Goal: Transaction & Acquisition: Purchase product/service

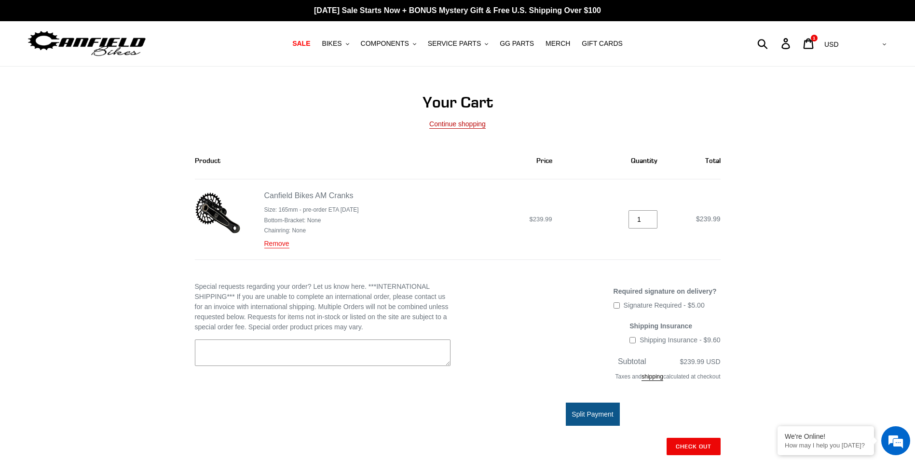
click at [454, 126] on link "Continue shopping" at bounding box center [457, 124] width 56 height 9
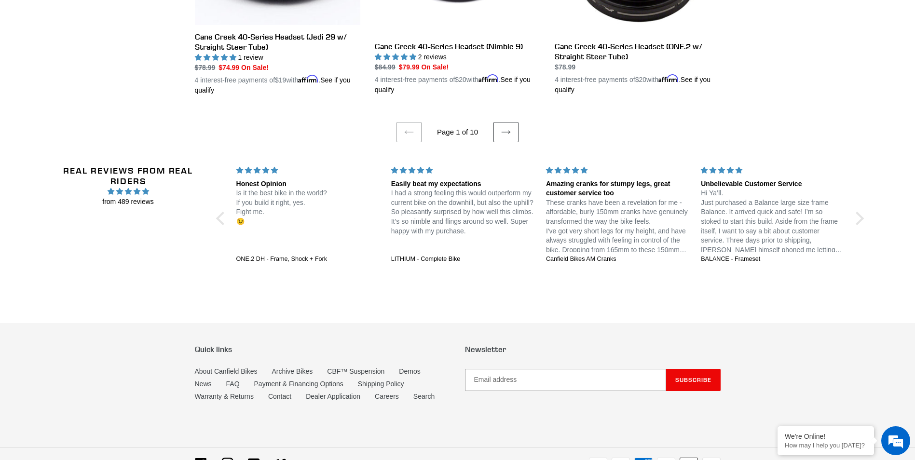
scroll to position [1911, 0]
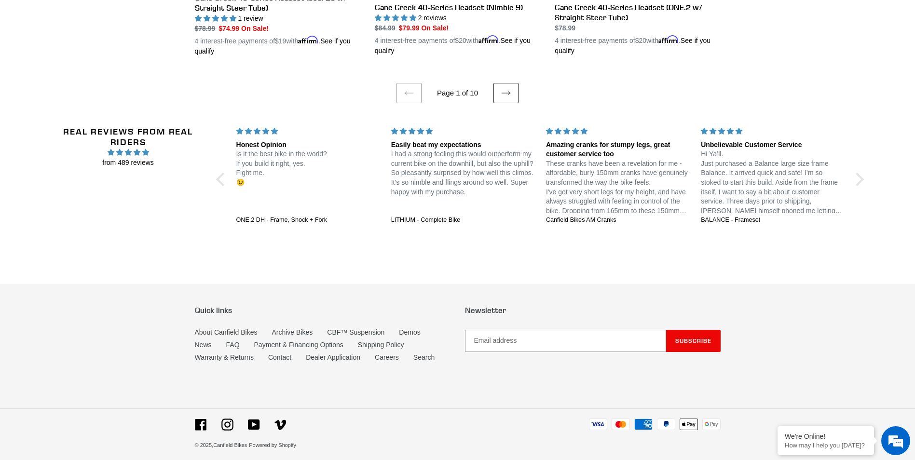
click at [495, 89] on link "Next page" at bounding box center [506, 93] width 25 height 20
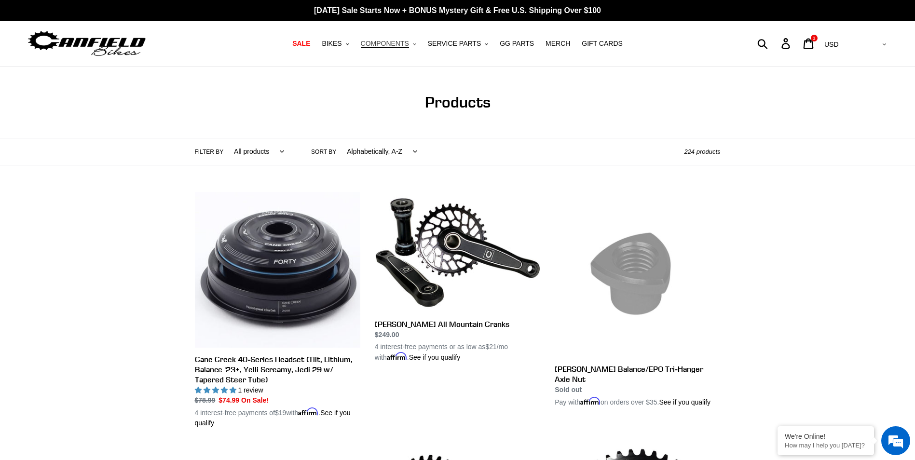
click at [400, 46] on span "COMPONENTS" at bounding box center [385, 44] width 48 height 8
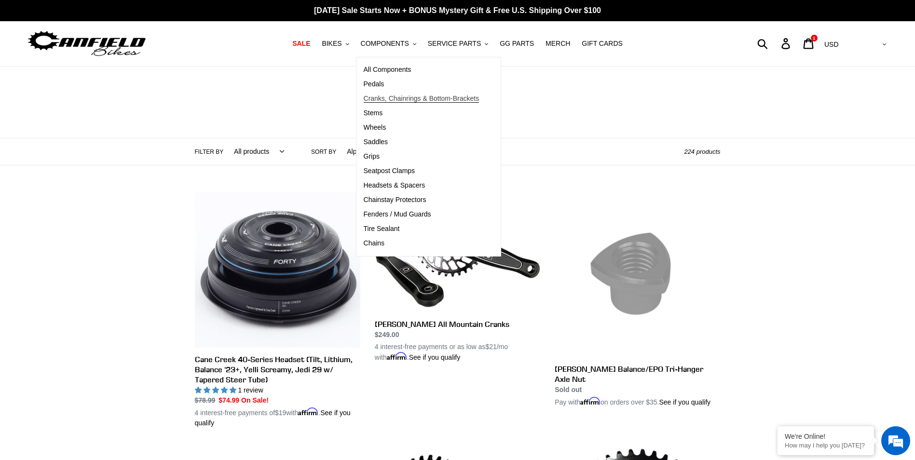
click at [427, 96] on span "Cranks, Chainrings & Bottom-Brackets" at bounding box center [422, 99] width 116 height 8
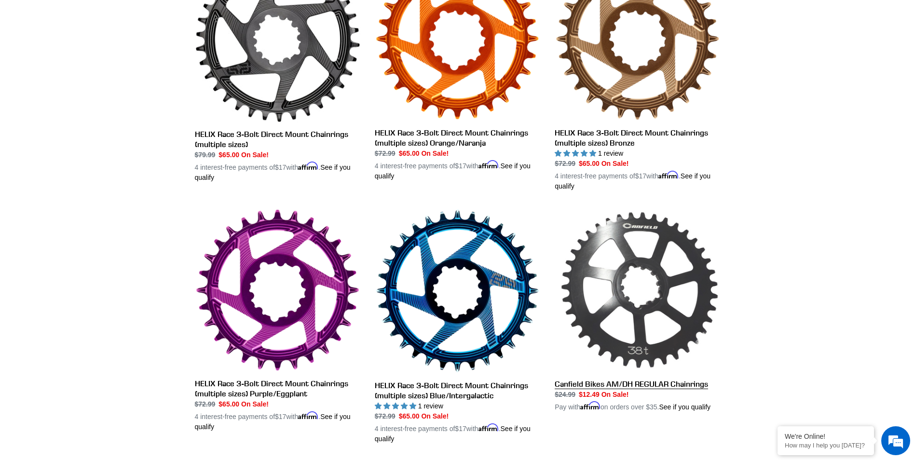
scroll to position [434, 0]
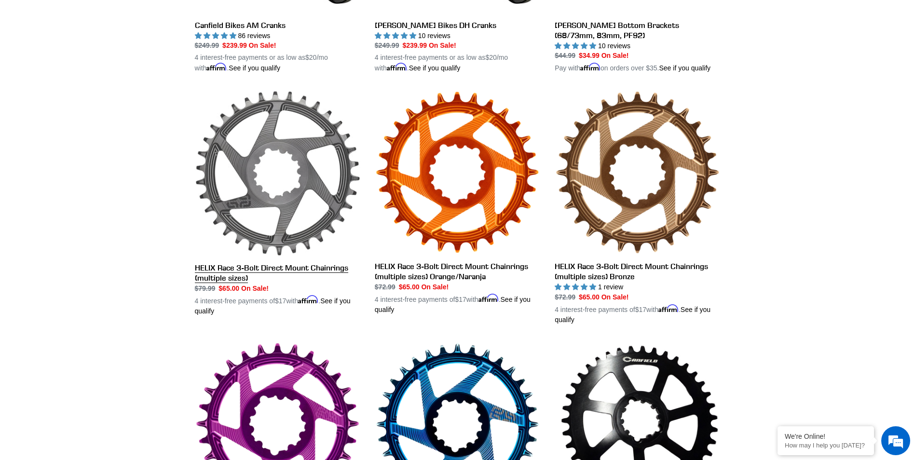
click at [313, 269] on link "HELIX Race 3-Bolt Direct Mount Chainrings (multiple sizes)" at bounding box center [278, 203] width 166 height 226
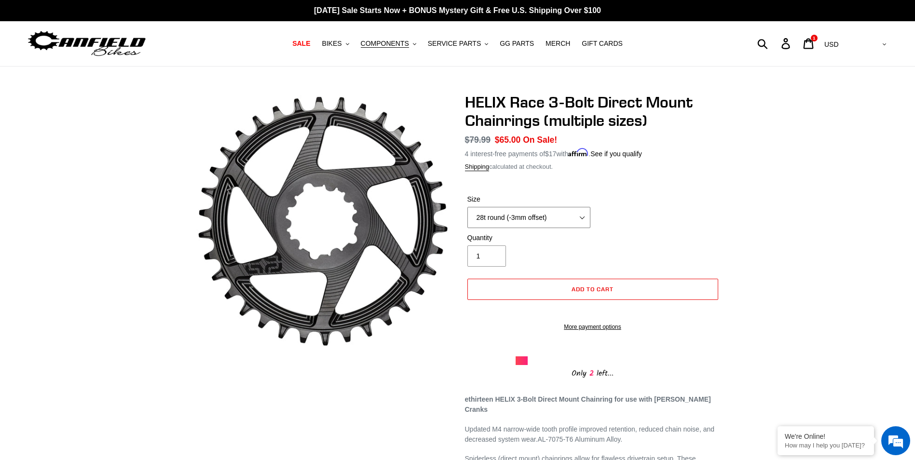
click at [581, 217] on select "28t round (-3mm offset) 30t round (-3mm offset) 32t round (-3mm offset) 34t rou…" at bounding box center [529, 217] width 123 height 21
select select "30t round (-3mm offset)"
click at [468, 207] on select "28t round (-3mm offset) 30t round (-3mm offset) 32t round (-3mm offset) 34t rou…" at bounding box center [529, 217] width 123 height 21
click at [583, 217] on select "28t round (-3mm offset) 30t round (-3mm offset) 32t round (-3mm offset) 34t rou…" at bounding box center [529, 217] width 123 height 21
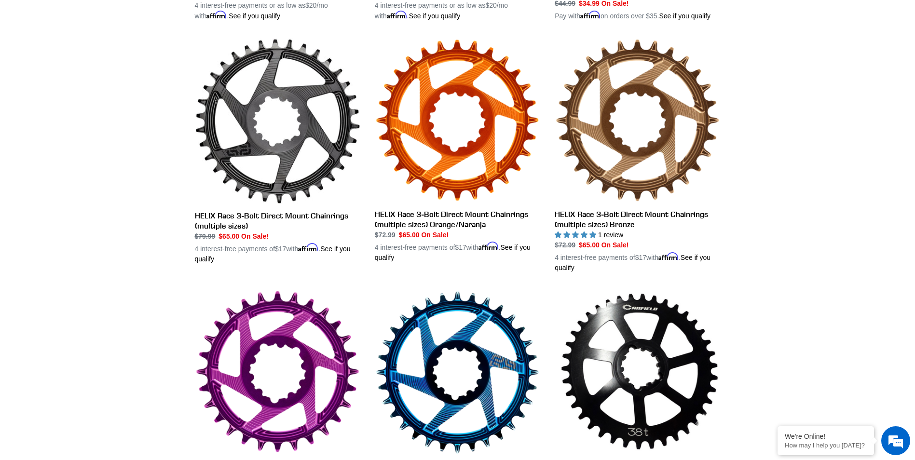
scroll to position [579, 0]
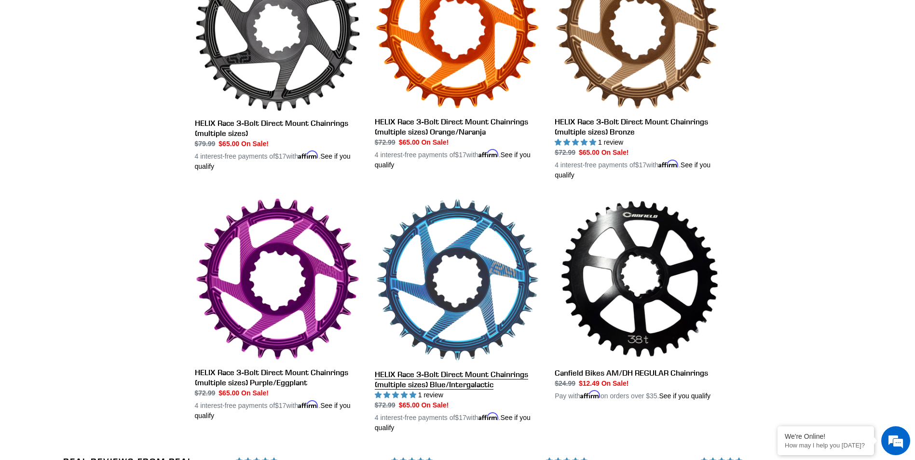
drag, startPoint x: 401, startPoint y: 378, endPoint x: 423, endPoint y: 378, distance: 21.2
click at [401, 378] on link "HELIX Race 3-Bolt Direct Mount Chainrings (multiple sizes) Blue/Intergalactic" at bounding box center [458, 315] width 166 height 236
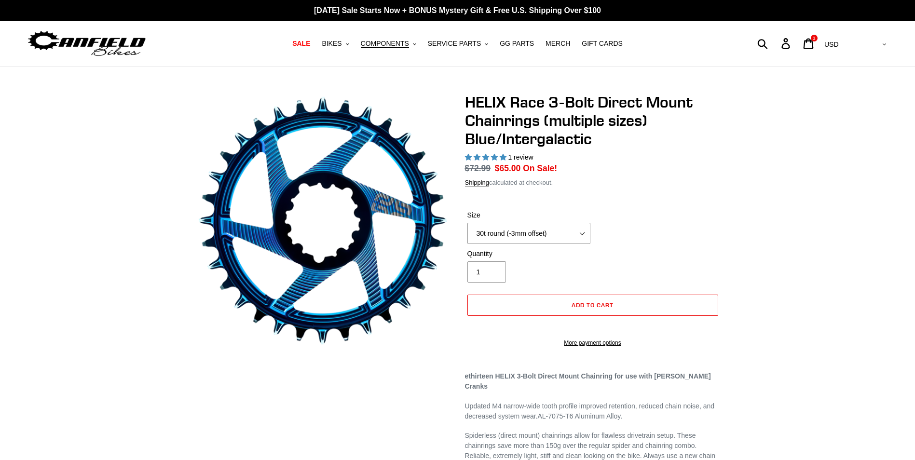
select select "highest-rating"
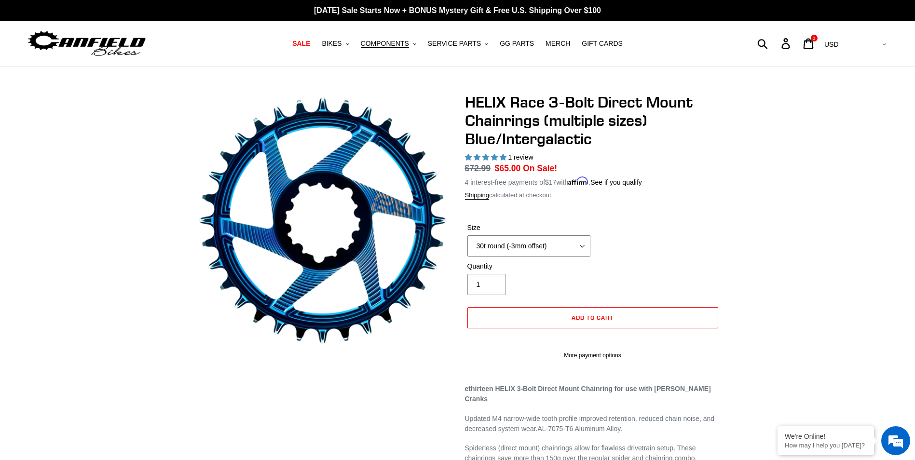
click at [586, 248] on select "28t round (-3mm offset) 30t round (-3mm offset) 32t round (-3mm offset) 34t rou…" at bounding box center [529, 245] width 123 height 21
click at [468, 235] on select "28t round (-3mm offset) 30t round (-3mm offset) 32t round (-3mm offset) 34t rou…" at bounding box center [529, 245] width 123 height 21
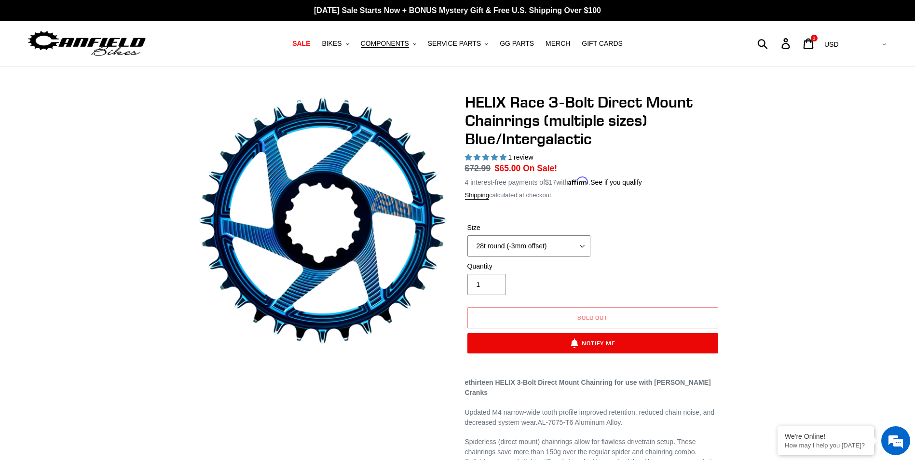
click at [579, 243] on select "28t round (-3mm offset) 30t round (-3mm offset) 32t round (-3mm offset) 34t rou…" at bounding box center [529, 245] width 123 height 21
select select "30t round (-3mm offset)"
click at [468, 235] on select "28t round (-3mm offset) 30t round (-3mm offset) 32t round (-3mm offset) 34t rou…" at bounding box center [529, 245] width 123 height 21
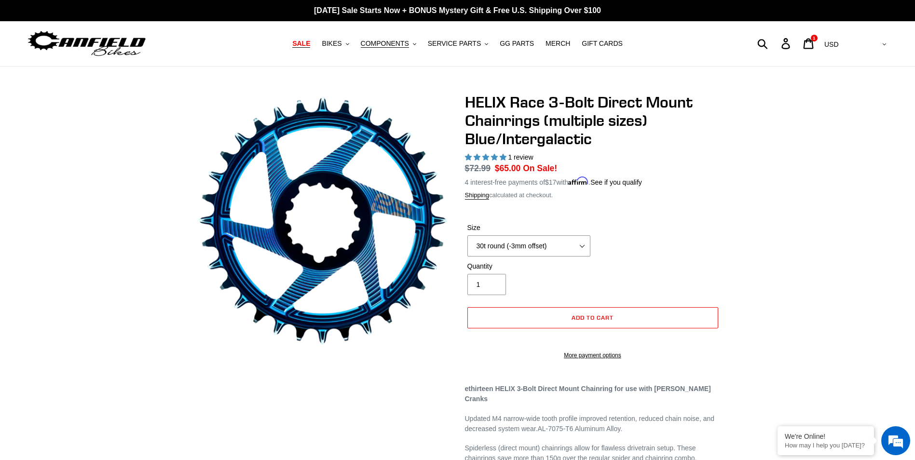
click at [310, 47] on span "SALE" at bounding box center [301, 44] width 18 height 8
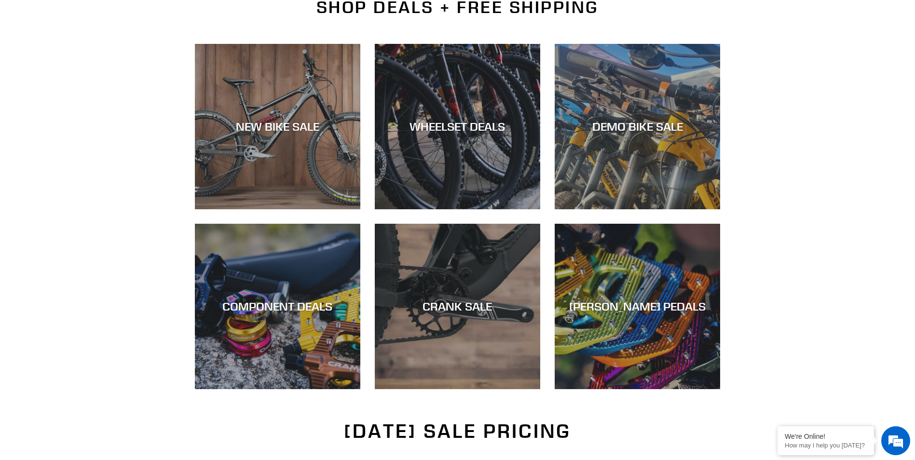
scroll to position [241, 0]
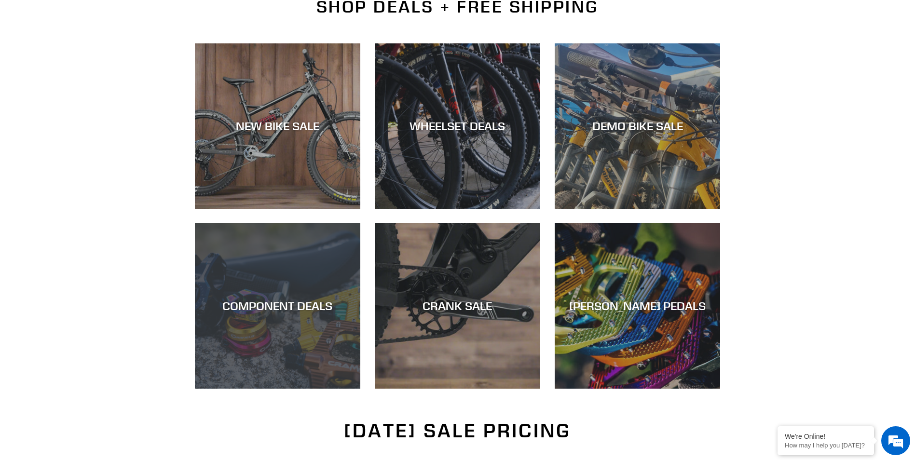
click at [291, 307] on div "COMPONENT DEALS" at bounding box center [278, 306] width 166 height 14
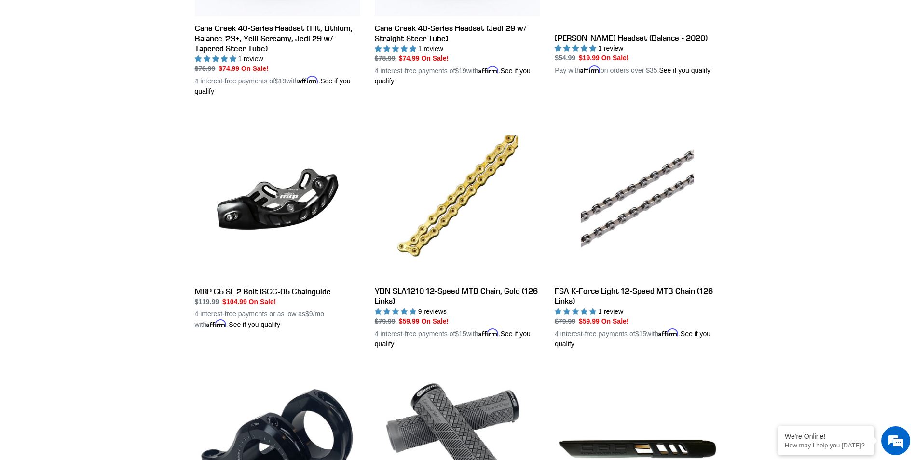
scroll to position [676, 0]
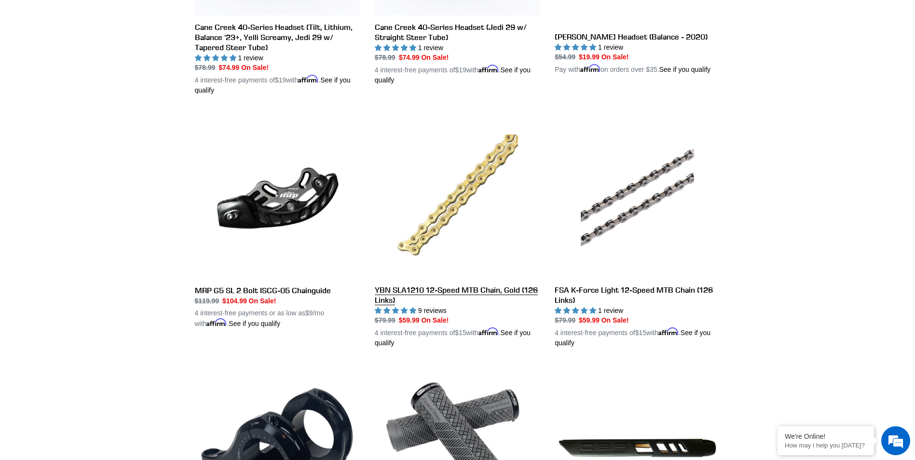
click at [498, 292] on link "YBN SLA1210 12-Speed MTB Chain, Gold (126 Links)" at bounding box center [458, 230] width 166 height 236
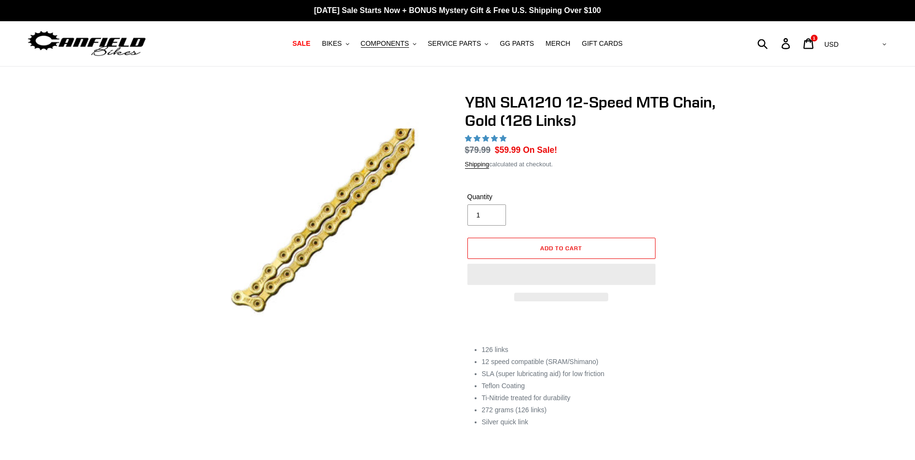
select select "highest-rating"
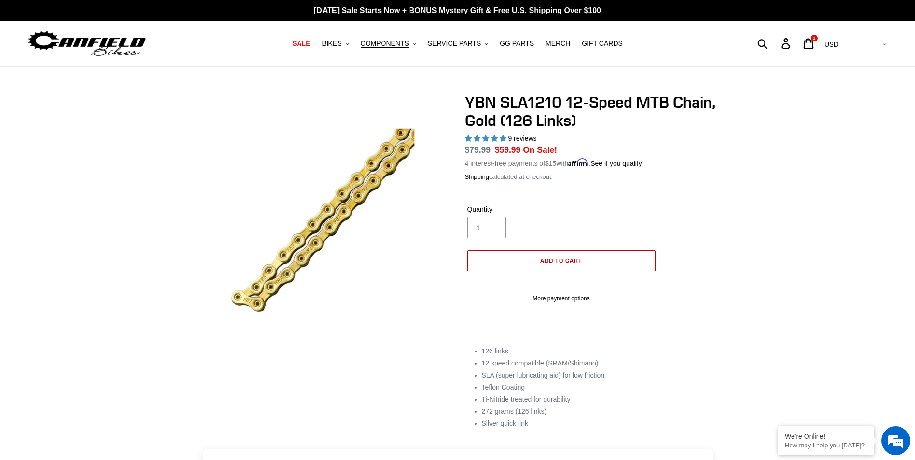
click at [570, 258] on span "Add to cart" at bounding box center [561, 260] width 42 height 7
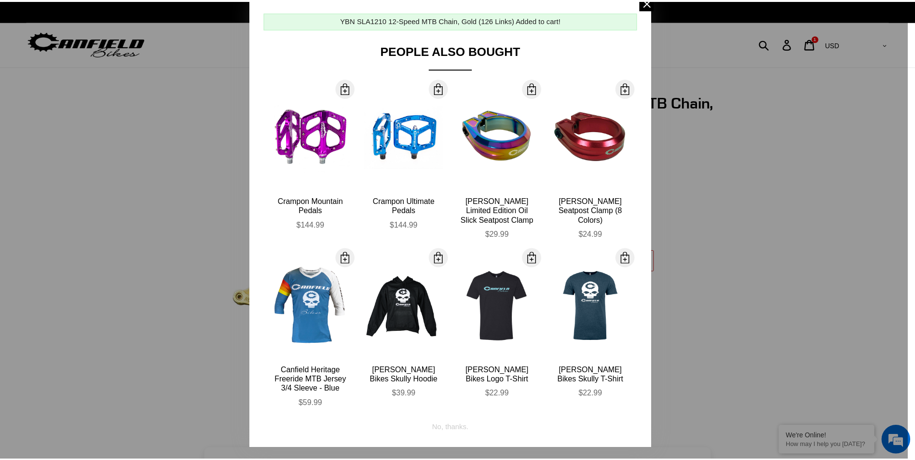
scroll to position [47, 0]
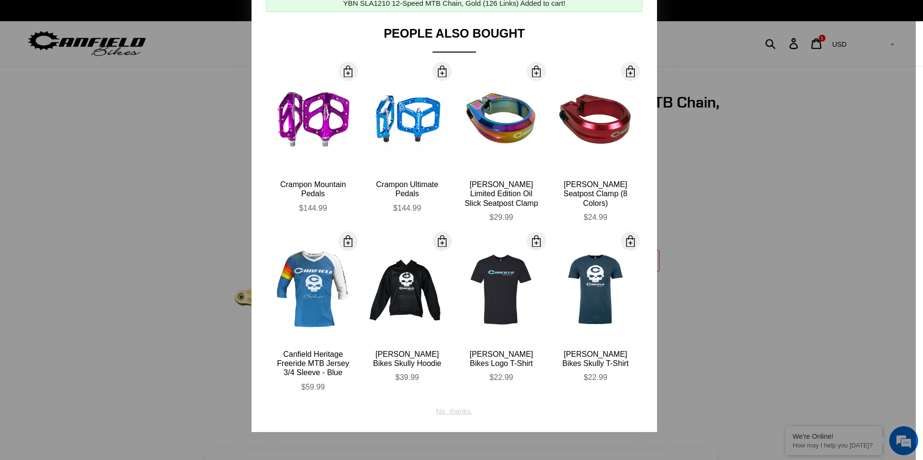
click at [447, 413] on div "No, thanks." at bounding box center [454, 408] width 37 height 18
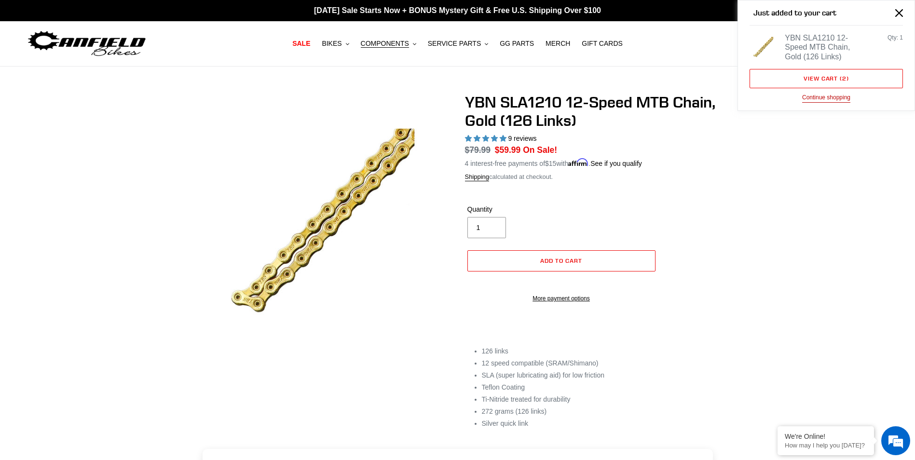
click at [815, 102] on button "Continue shopping" at bounding box center [826, 98] width 48 height 10
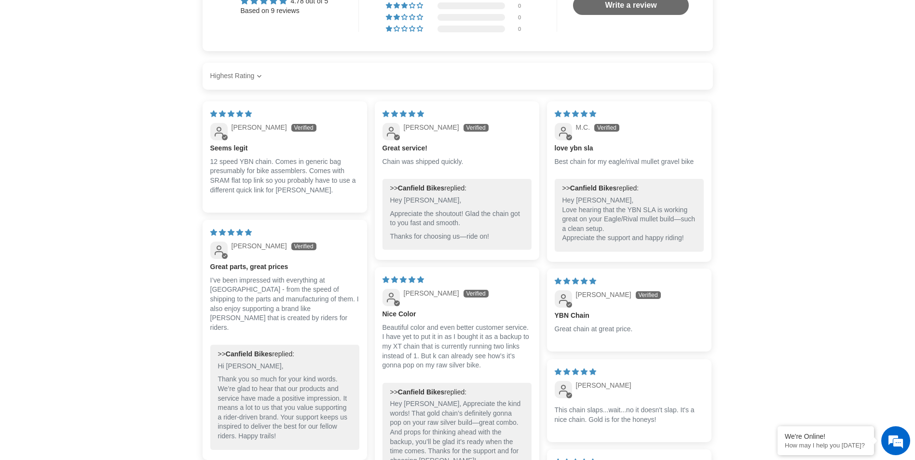
scroll to position [531, 0]
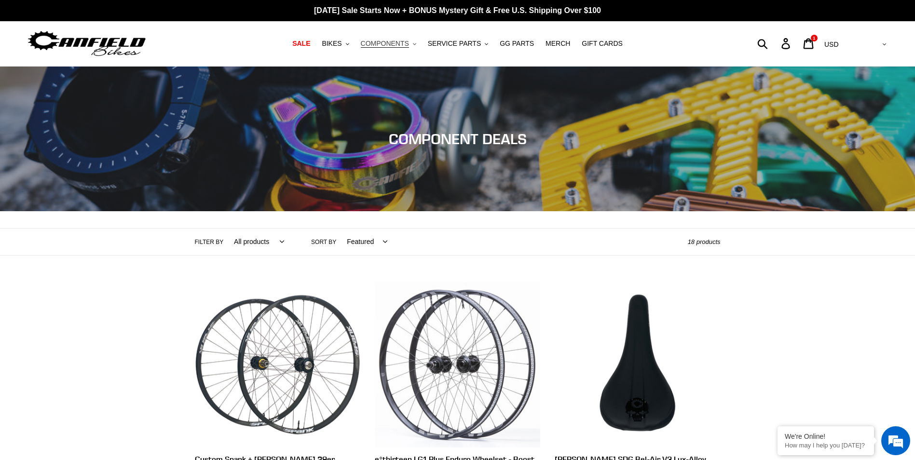
click at [416, 44] on icon "button" at bounding box center [414, 44] width 3 height 2
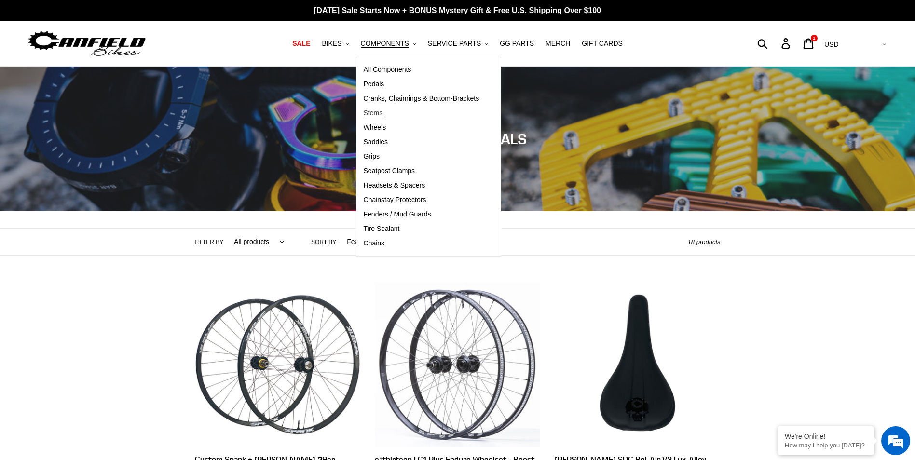
click at [380, 114] on span "Stems" at bounding box center [373, 113] width 19 height 8
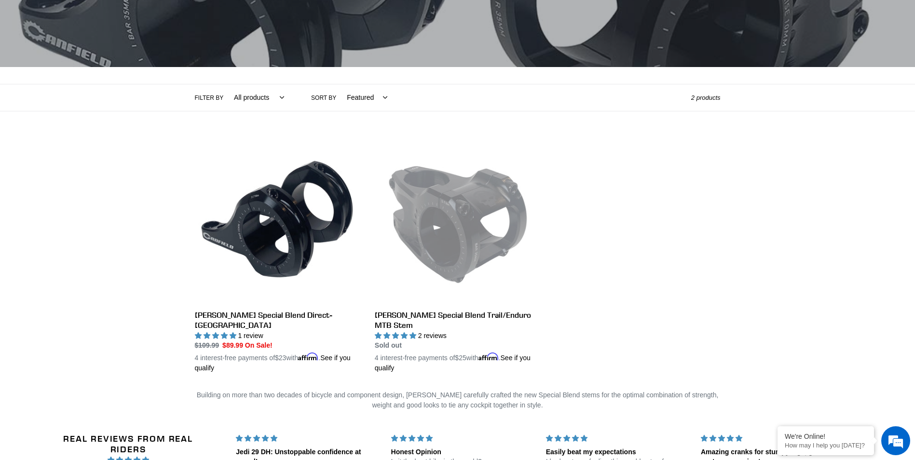
scroll to position [193, 0]
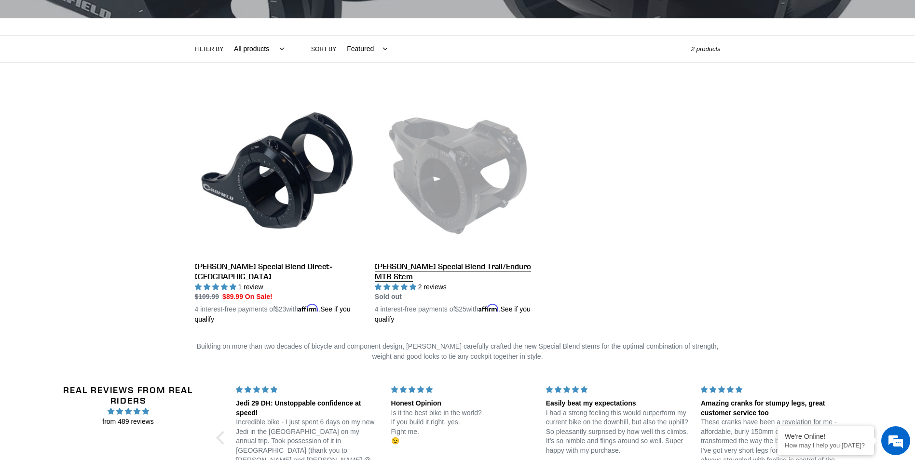
click at [465, 271] on link "Canfield Special Blend Trail/Enduro MTB Stem" at bounding box center [458, 207] width 166 height 236
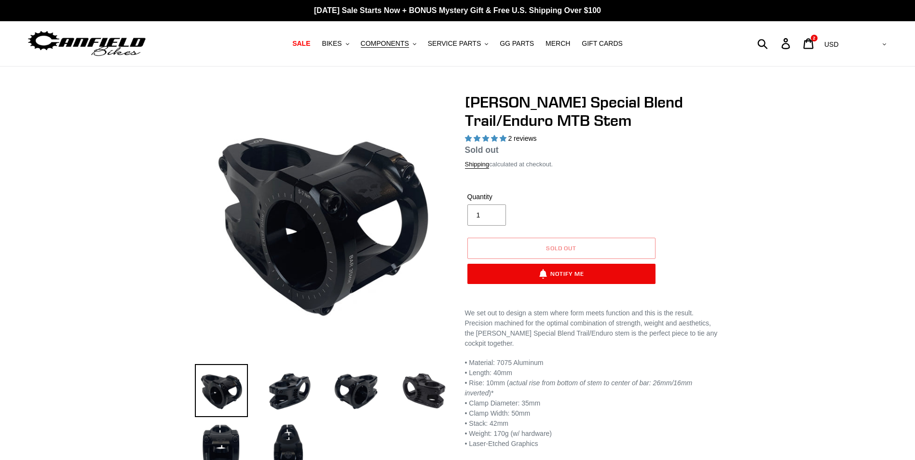
select select "highest-rating"
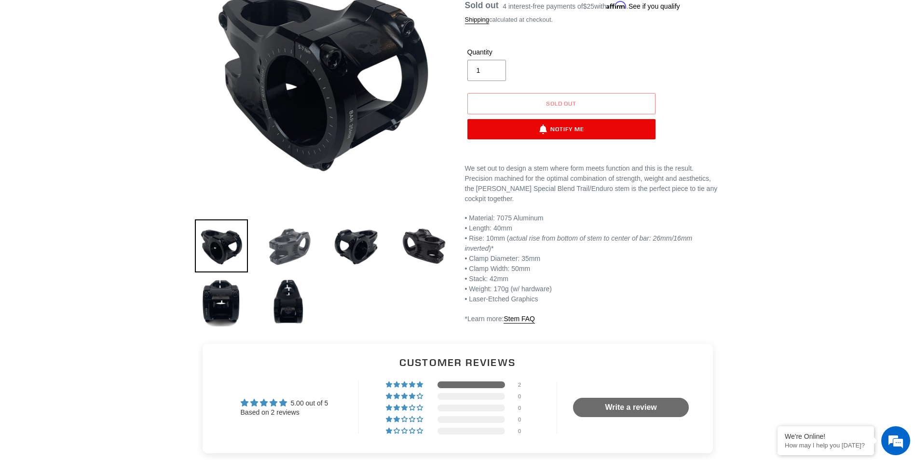
click at [302, 251] on img at bounding box center [289, 246] width 53 height 53
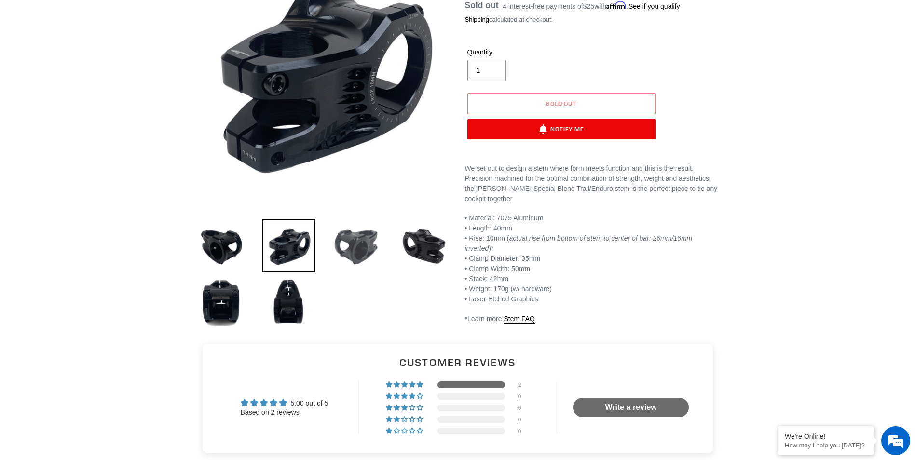
click at [363, 248] on img at bounding box center [356, 246] width 53 height 53
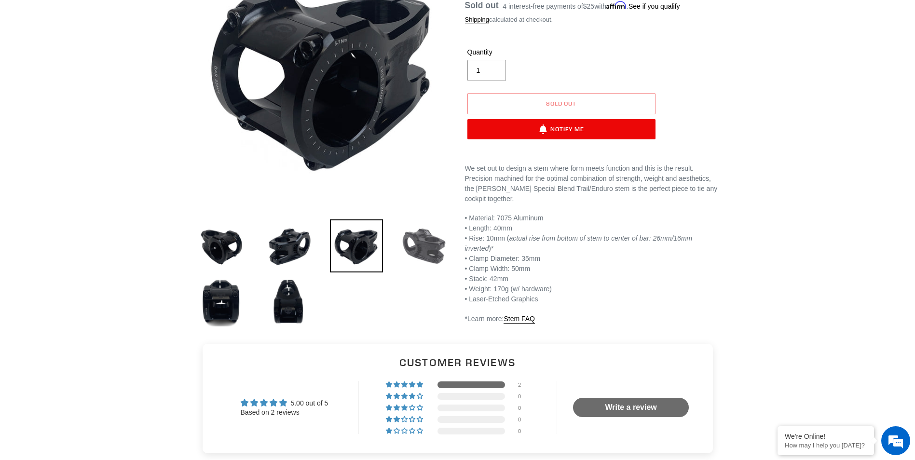
click at [424, 258] on img at bounding box center [424, 246] width 53 height 53
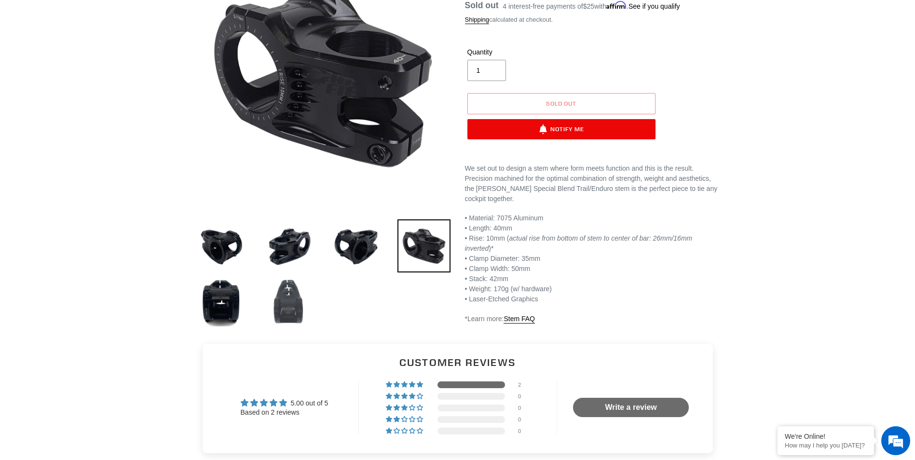
click at [285, 305] on img at bounding box center [289, 302] width 53 height 53
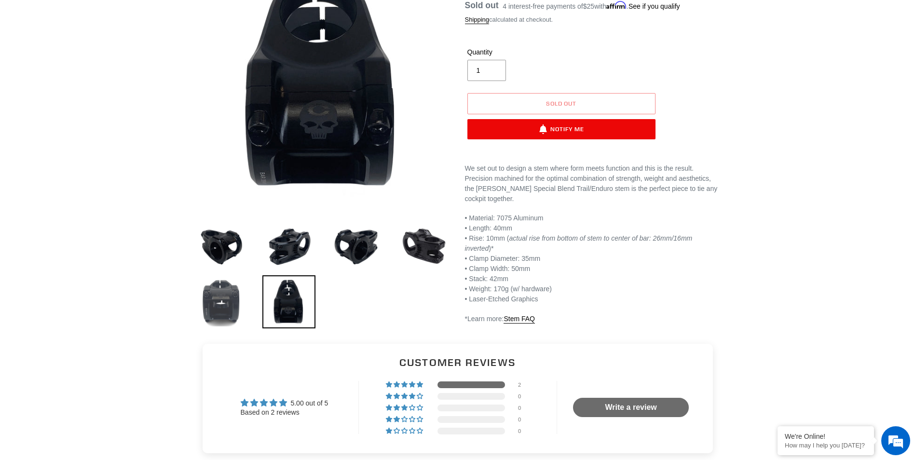
click at [231, 305] on img at bounding box center [221, 302] width 53 height 53
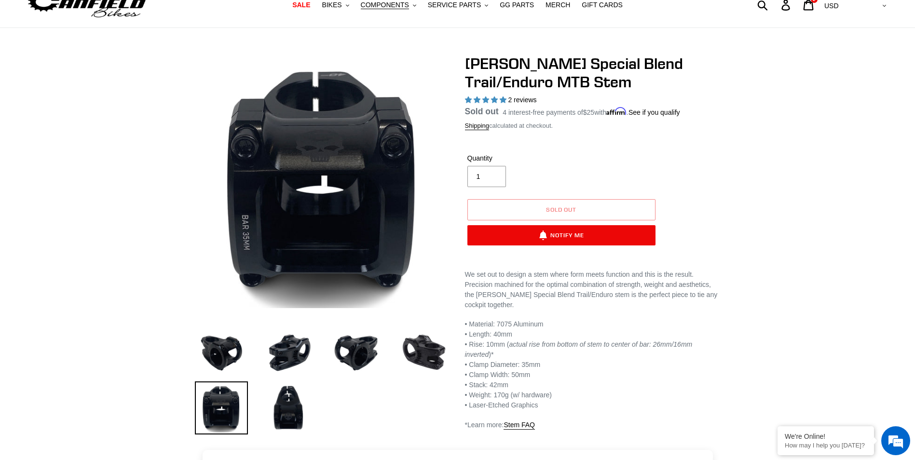
scroll to position [97, 0]
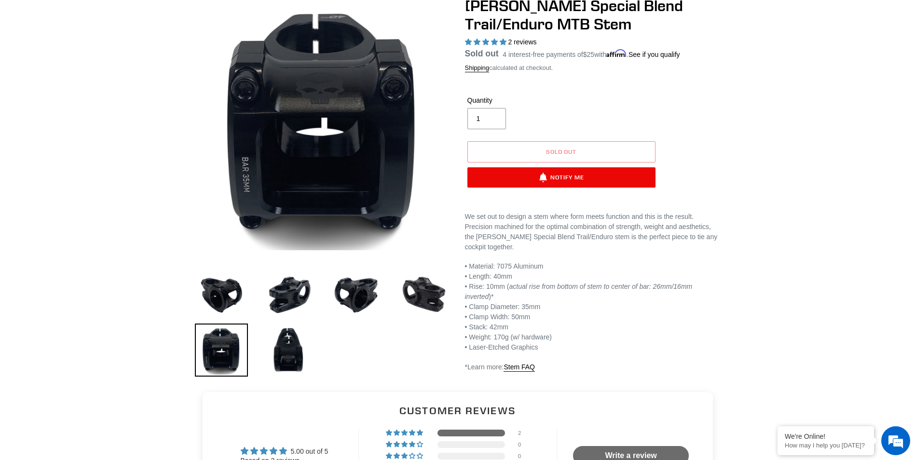
click at [752, 331] on div "Previous slide" at bounding box center [457, 189] width 915 height 384
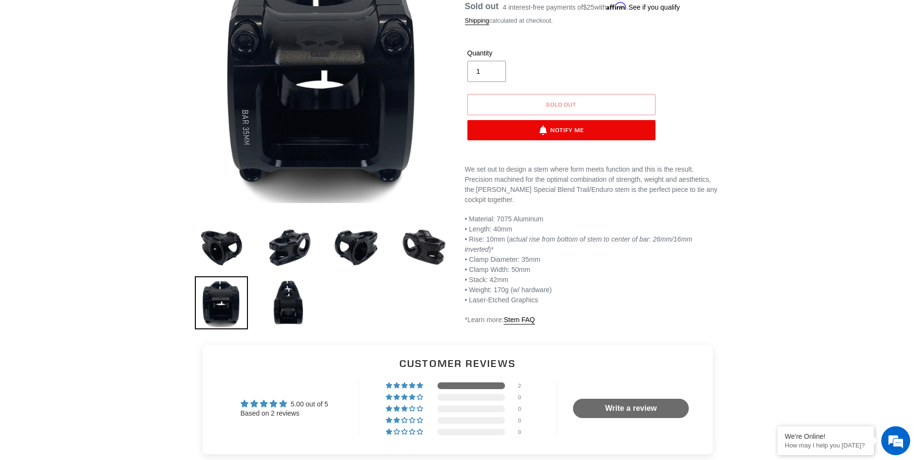
scroll to position [145, 0]
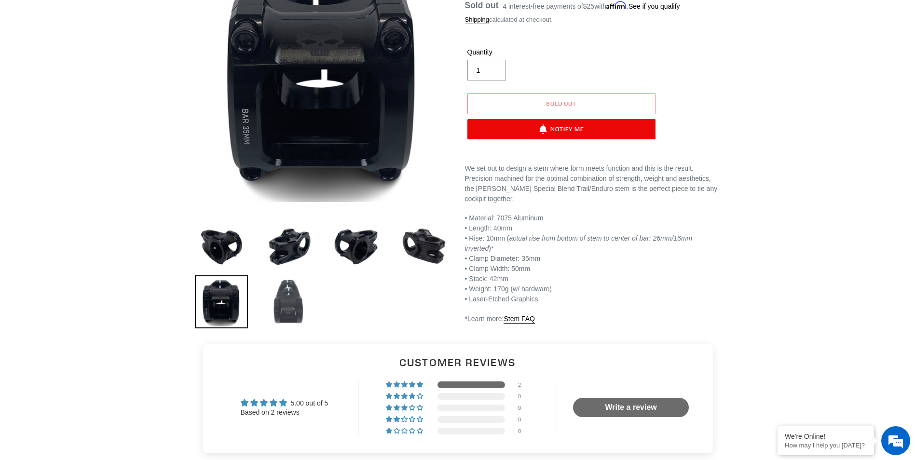
click at [286, 312] on img at bounding box center [289, 302] width 53 height 53
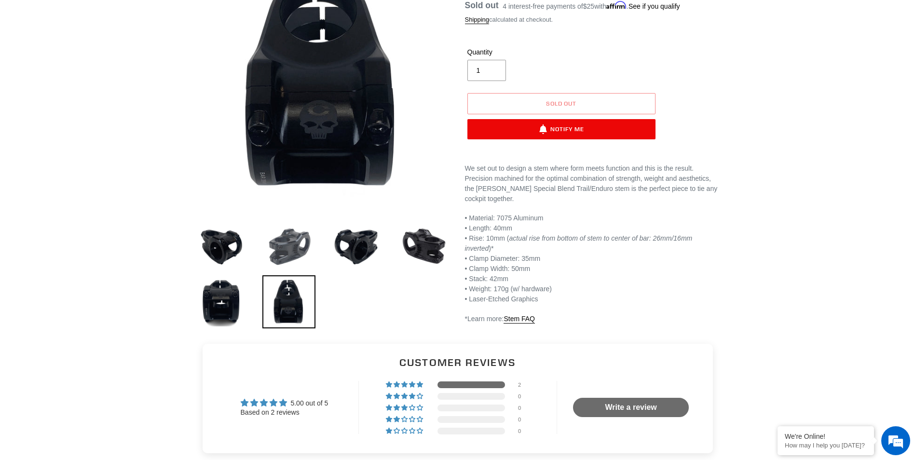
click at [283, 235] on img at bounding box center [289, 246] width 53 height 53
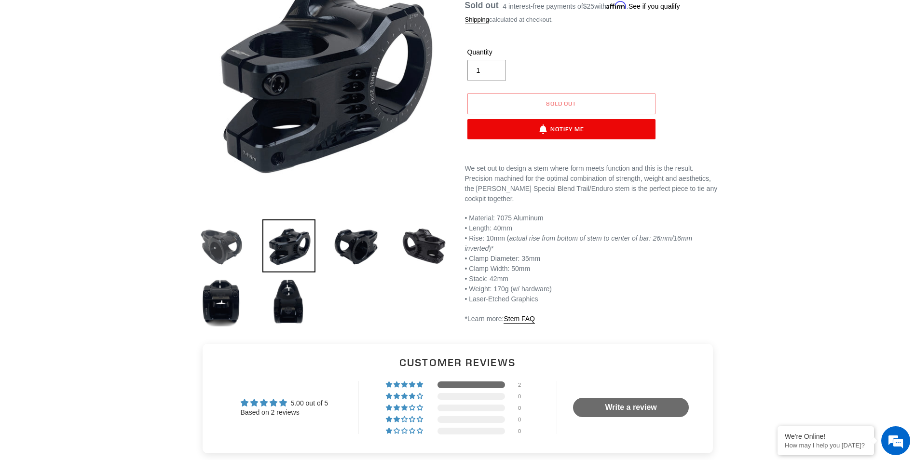
click at [227, 245] on img at bounding box center [221, 246] width 53 height 53
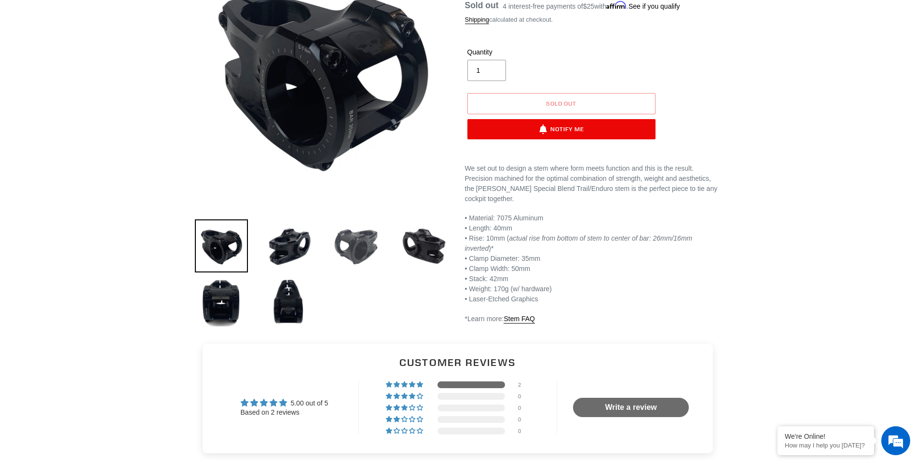
click at [359, 239] on img at bounding box center [356, 246] width 53 height 53
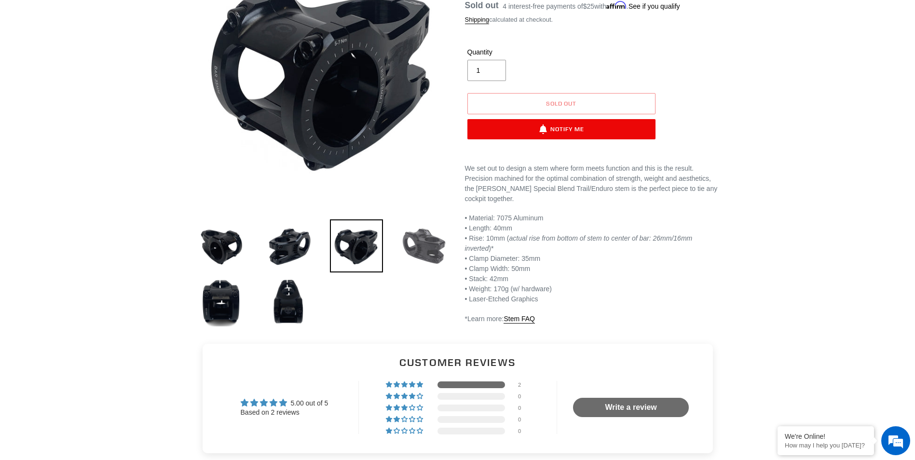
click at [433, 244] on img at bounding box center [424, 246] width 53 height 53
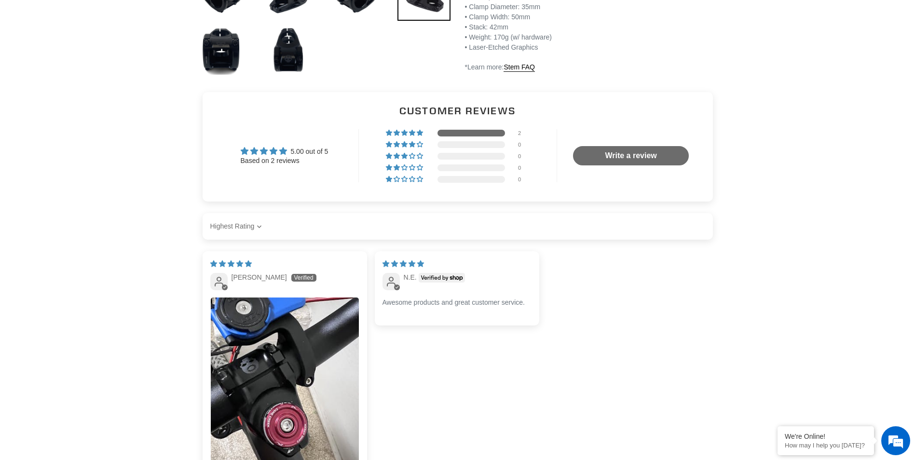
scroll to position [0, 0]
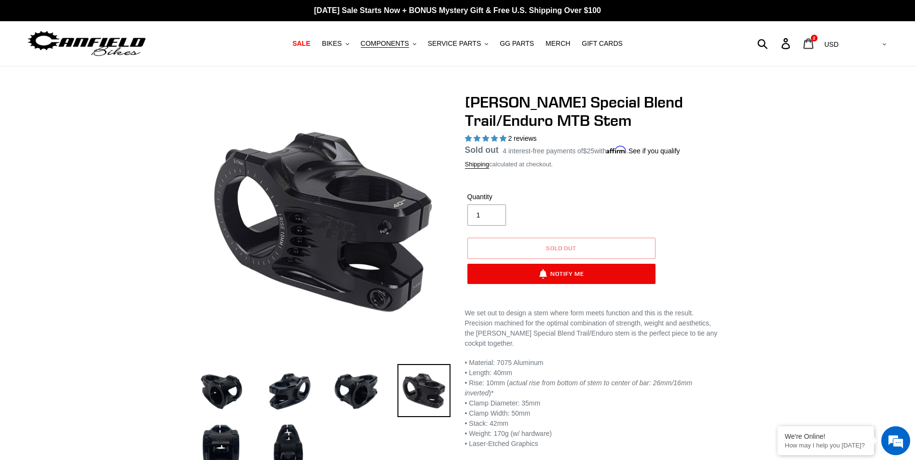
click at [814, 45] on icon at bounding box center [808, 43] width 11 height 11
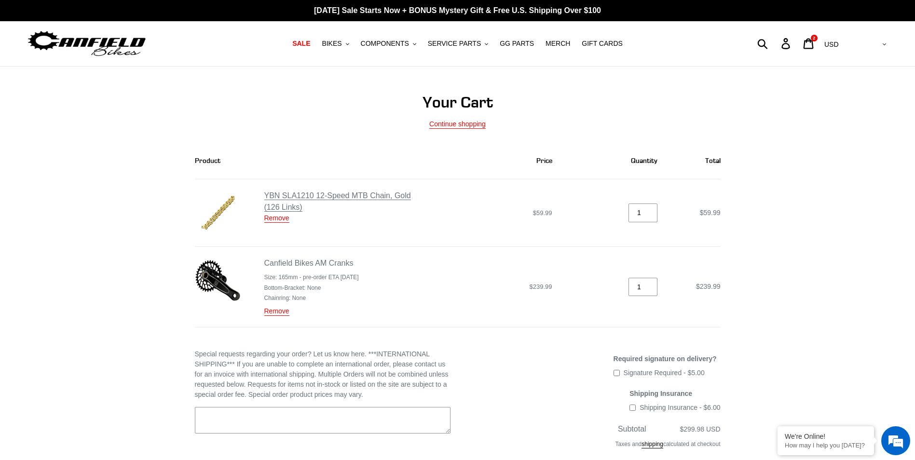
click at [294, 195] on link "YBN SLA1210 12-Speed MTB Chain, Gold (126 Links)" at bounding box center [337, 202] width 147 height 20
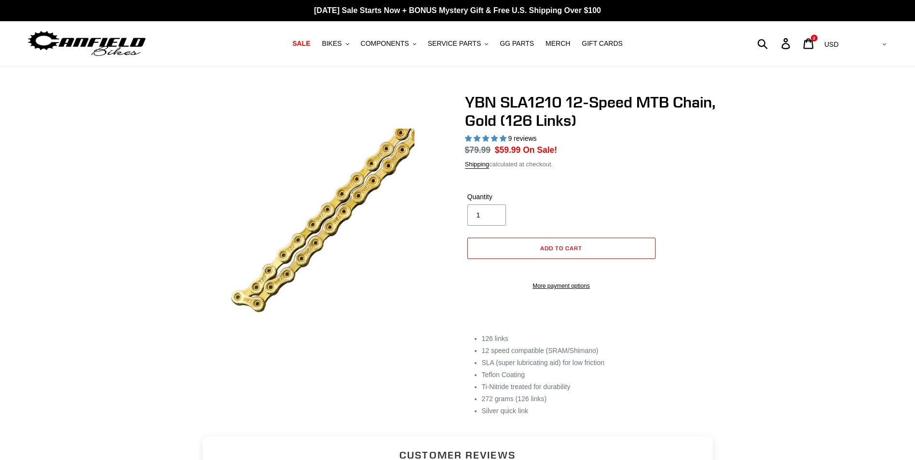
select select "highest-rating"
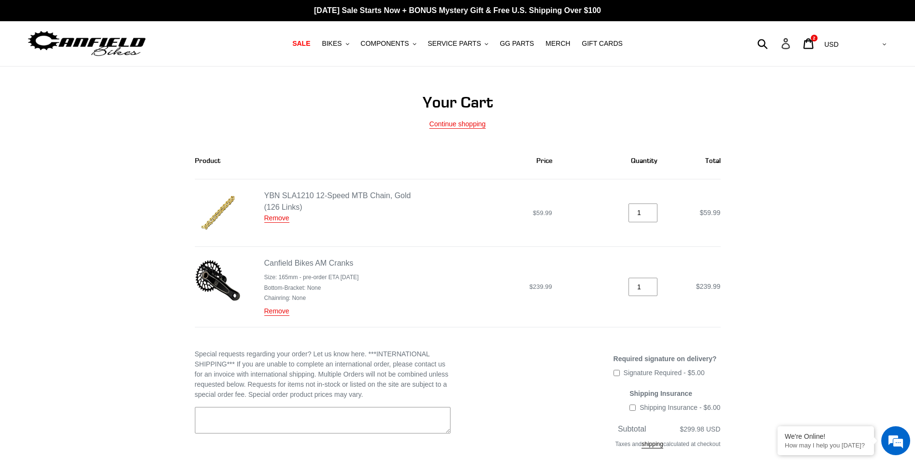
click at [791, 46] on icon at bounding box center [786, 43] width 11 height 11
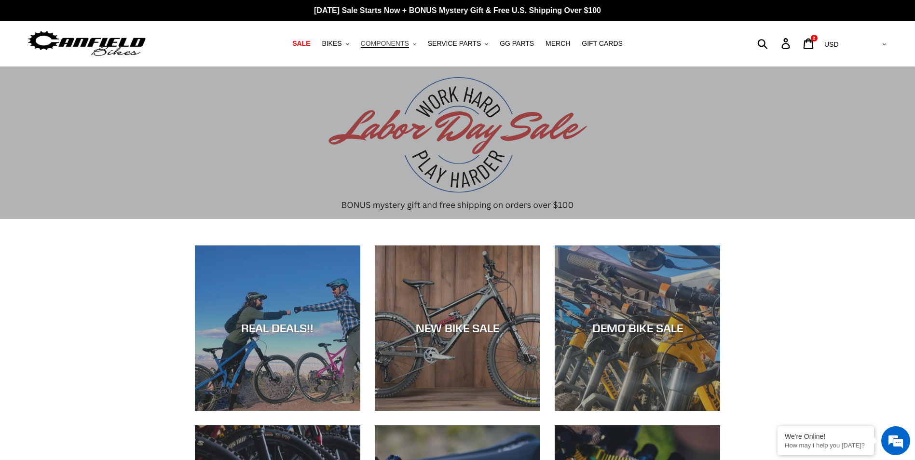
click at [397, 41] on span "COMPONENTS" at bounding box center [385, 44] width 48 height 8
click at [339, 44] on span "BIKES" at bounding box center [332, 44] width 20 height 8
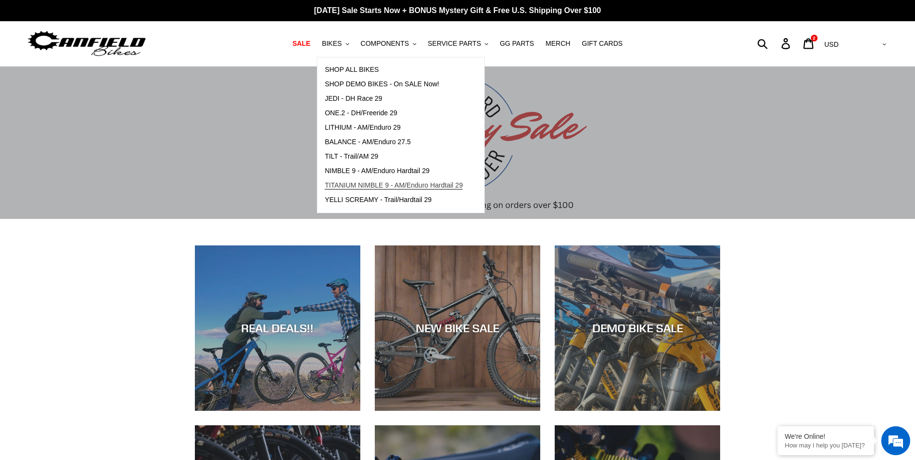
click at [416, 188] on span "TITANIUM NIMBLE 9 - AM/Enduro Hardtail 29" at bounding box center [394, 185] width 138 height 8
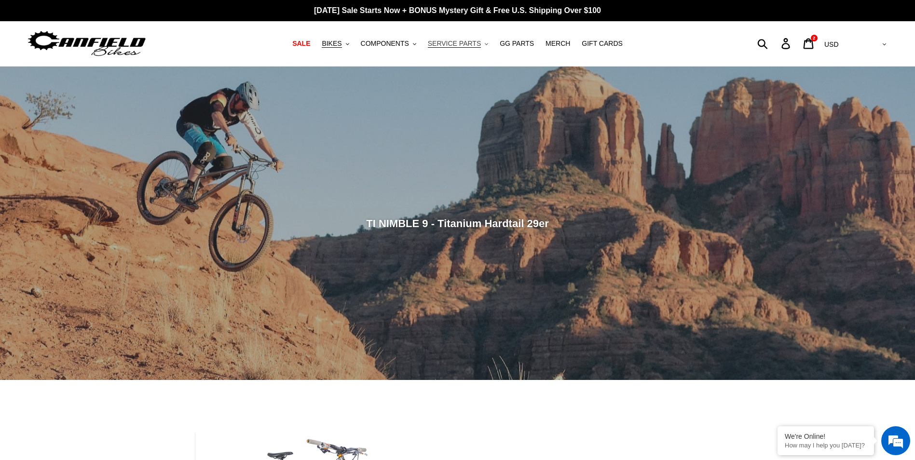
click at [470, 44] on span "SERVICE PARTS" at bounding box center [454, 44] width 53 height 8
click at [510, 41] on span "GG PARTS" at bounding box center [517, 44] width 34 height 8
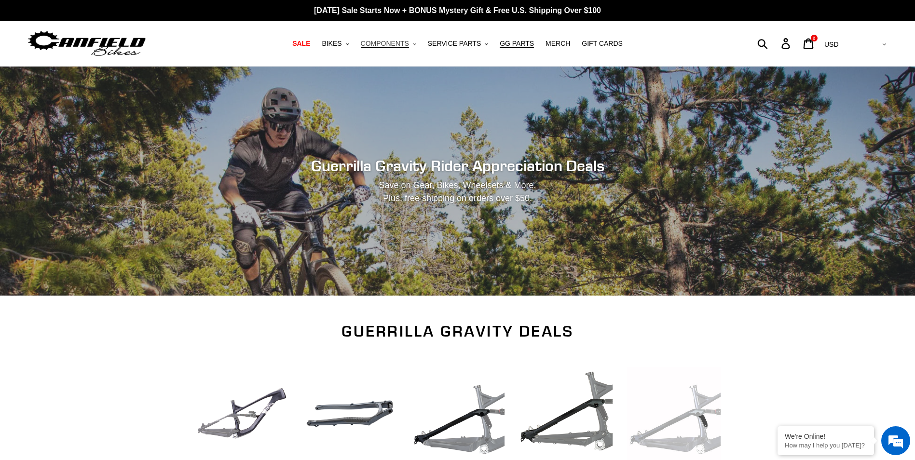
click at [400, 47] on span "COMPONENTS" at bounding box center [385, 44] width 48 height 8
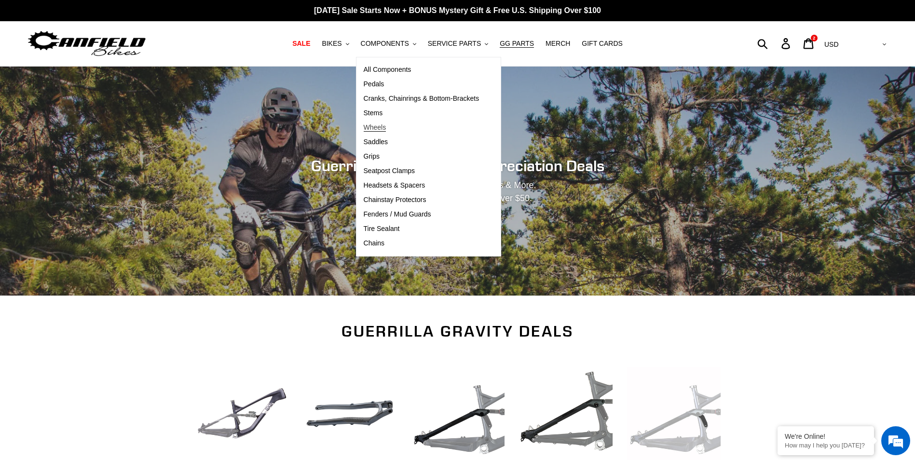
click at [387, 128] on span "Wheels" at bounding box center [375, 128] width 23 height 8
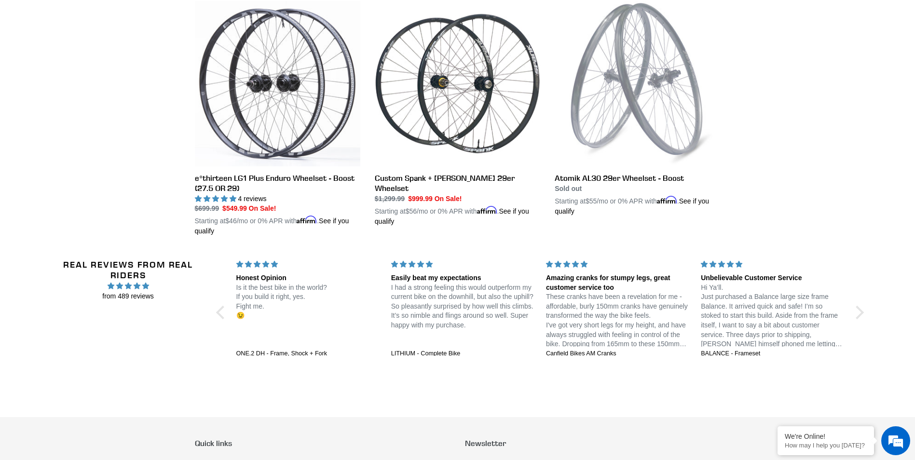
scroll to position [290, 0]
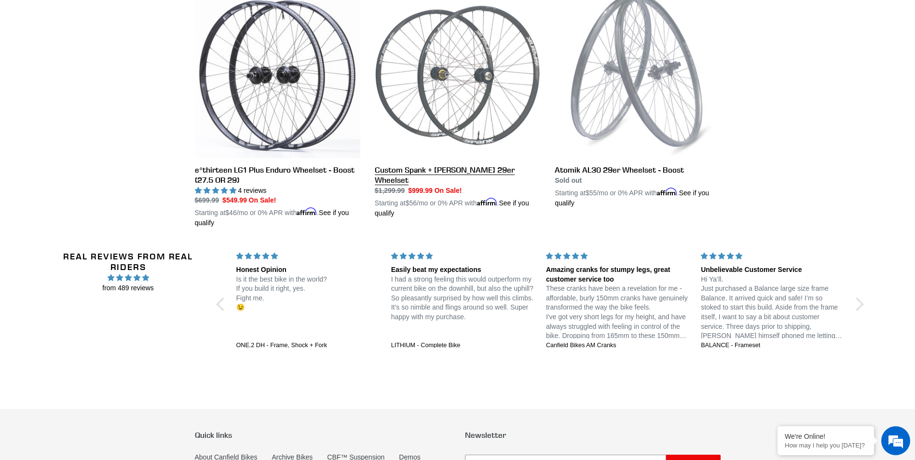
click at [461, 169] on link "Custom Spank + [PERSON_NAME] 29er Wheelset" at bounding box center [458, 106] width 166 height 226
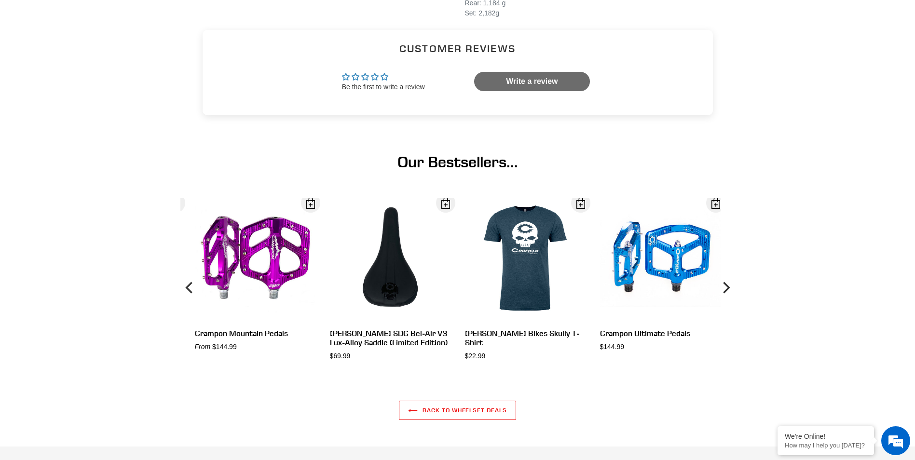
scroll to position [772, 0]
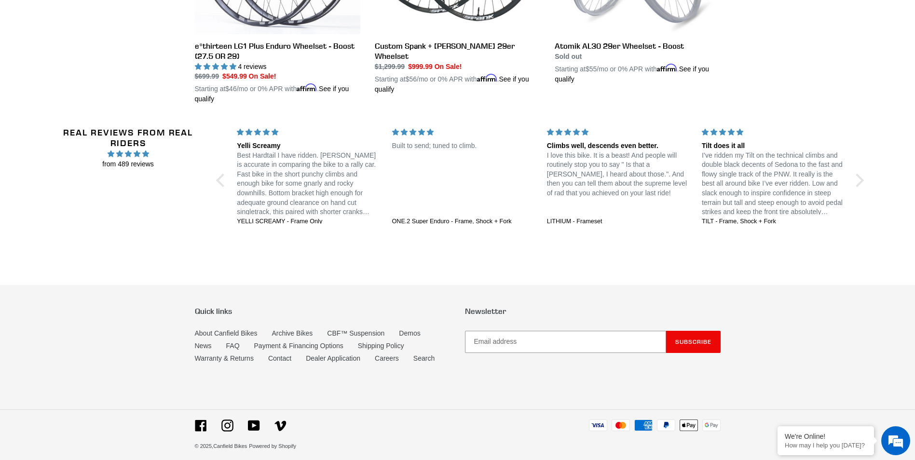
scroll to position [420, 0]
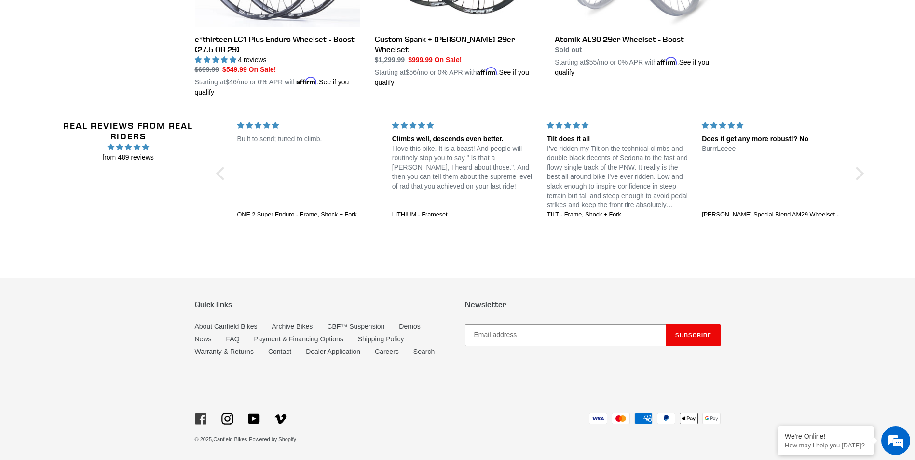
click at [202, 422] on icon at bounding box center [201, 419] width 12 height 12
